Goal: Download file/media

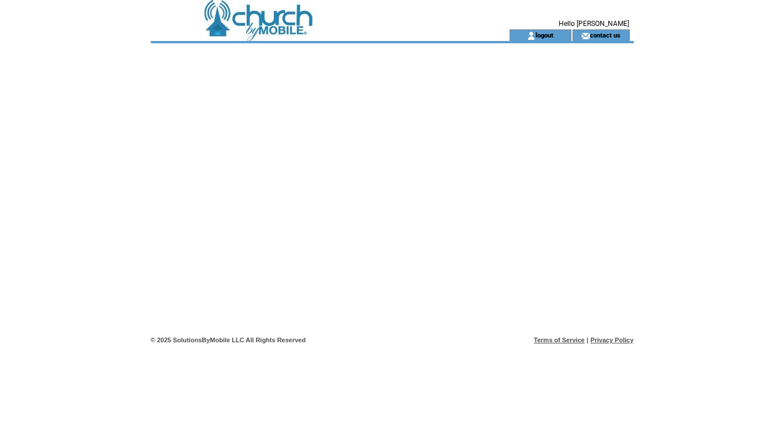
click at [259, 20] on td at bounding box center [309, 14] width 317 height 29
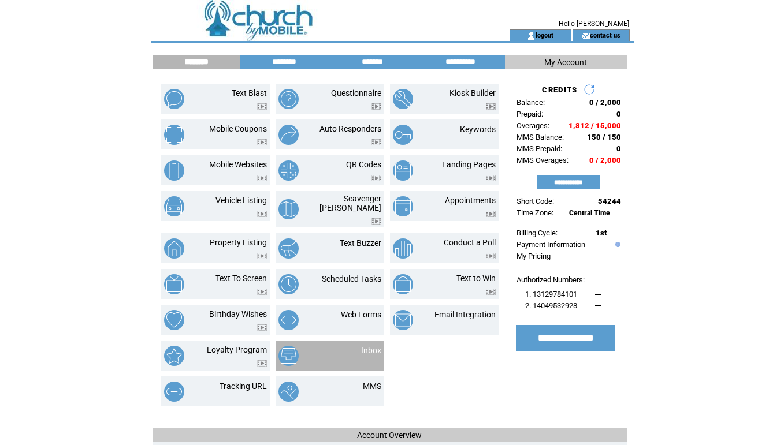
click at [368, 341] on td "Inbox" at bounding box center [329, 356] width 109 height 30
click at [366, 341] on td "Inbox" at bounding box center [329, 356] width 109 height 30
click at [366, 346] on link "Inbox" at bounding box center [371, 350] width 20 height 9
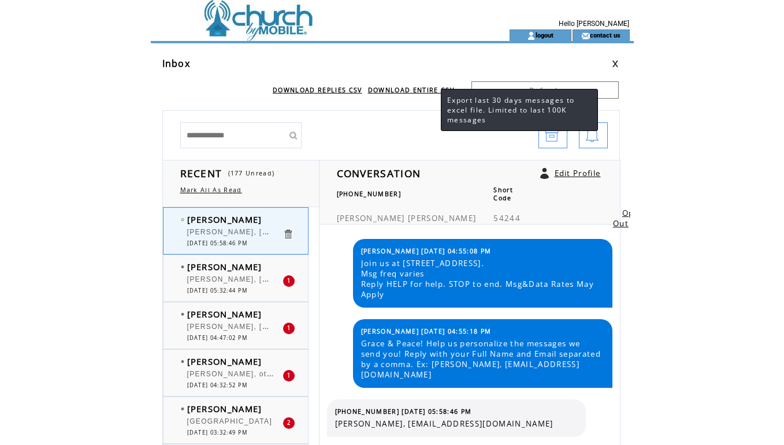
click at [424, 92] on link "DOWNLOAD ENTIRE CSV" at bounding box center [411, 90] width 86 height 8
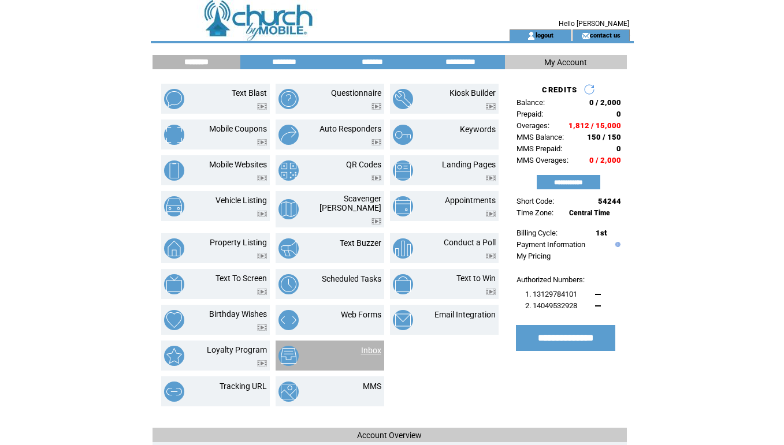
click at [363, 346] on link "Inbox" at bounding box center [371, 350] width 20 height 9
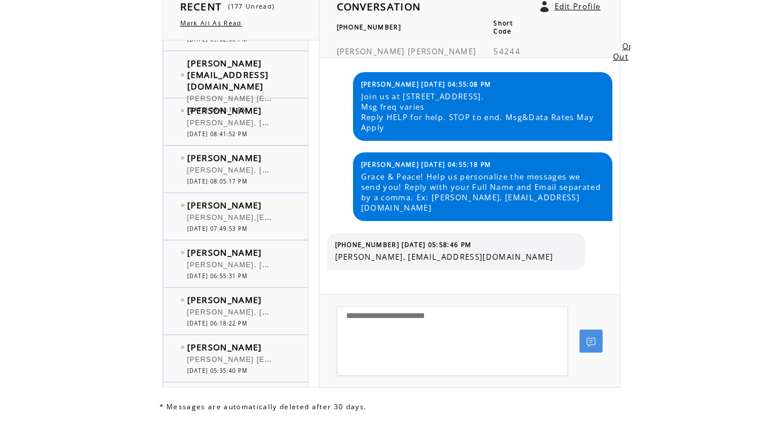
scroll to position [181, 0]
